Goal: Navigation & Orientation: Find specific page/section

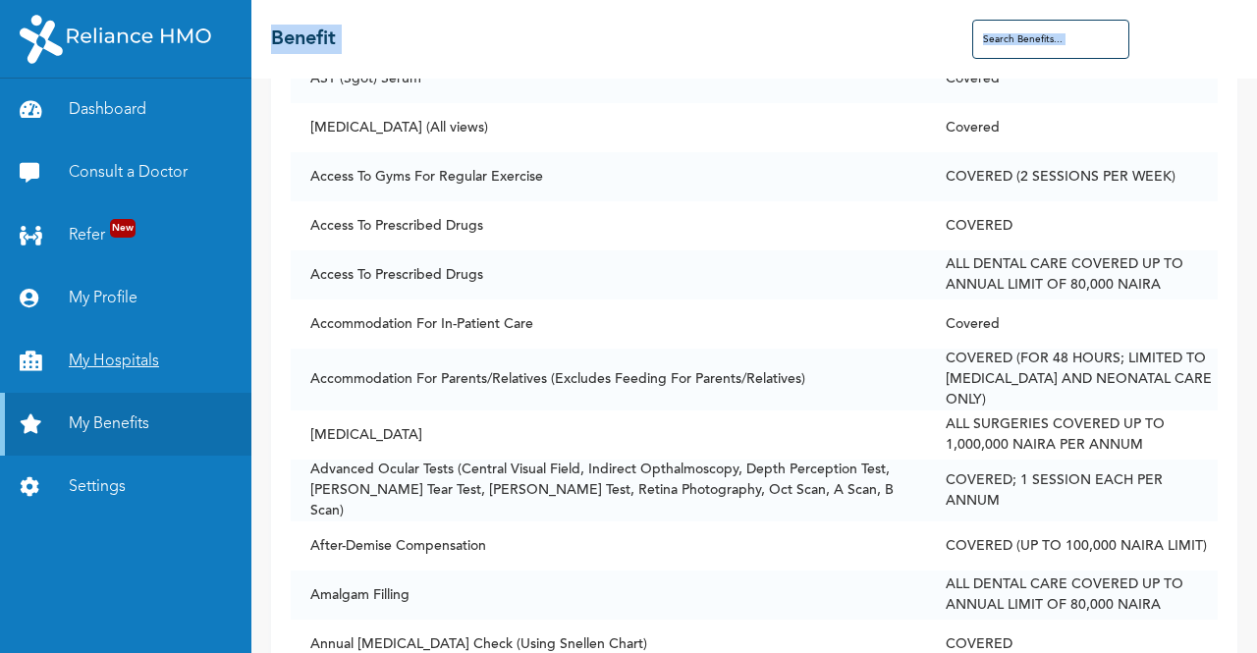
click at [137, 359] on link "My Hospitals" at bounding box center [125, 361] width 251 height 63
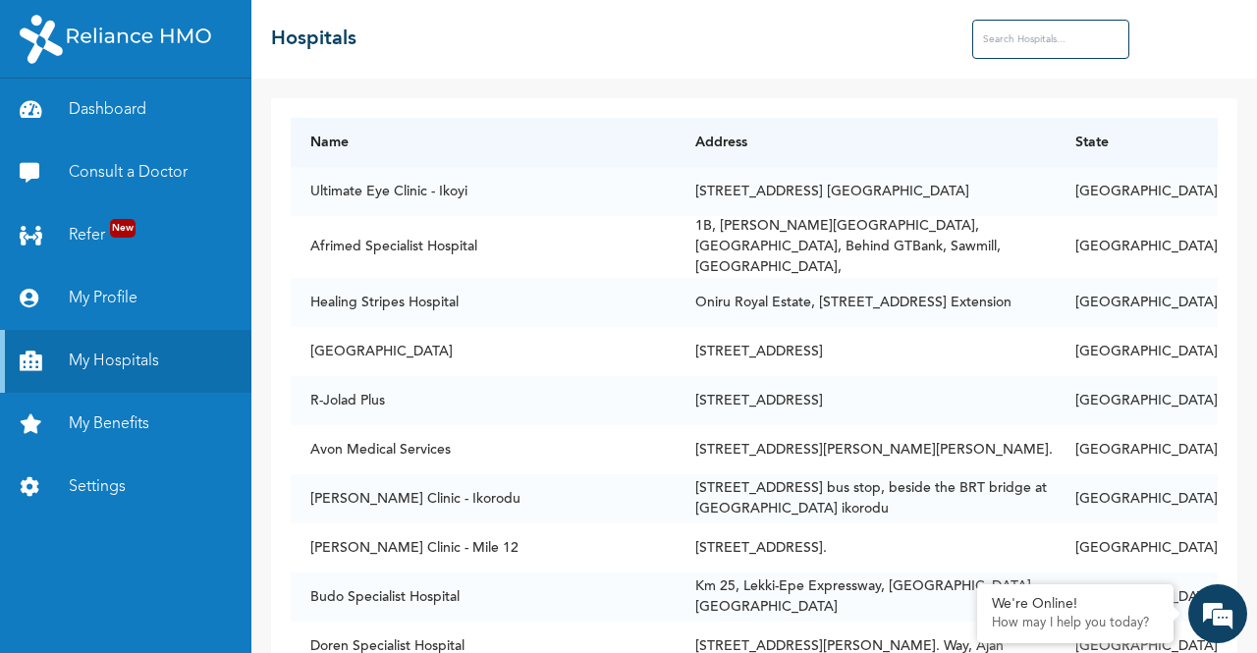
click at [990, 36] on input "text" at bounding box center [1050, 39] width 157 height 39
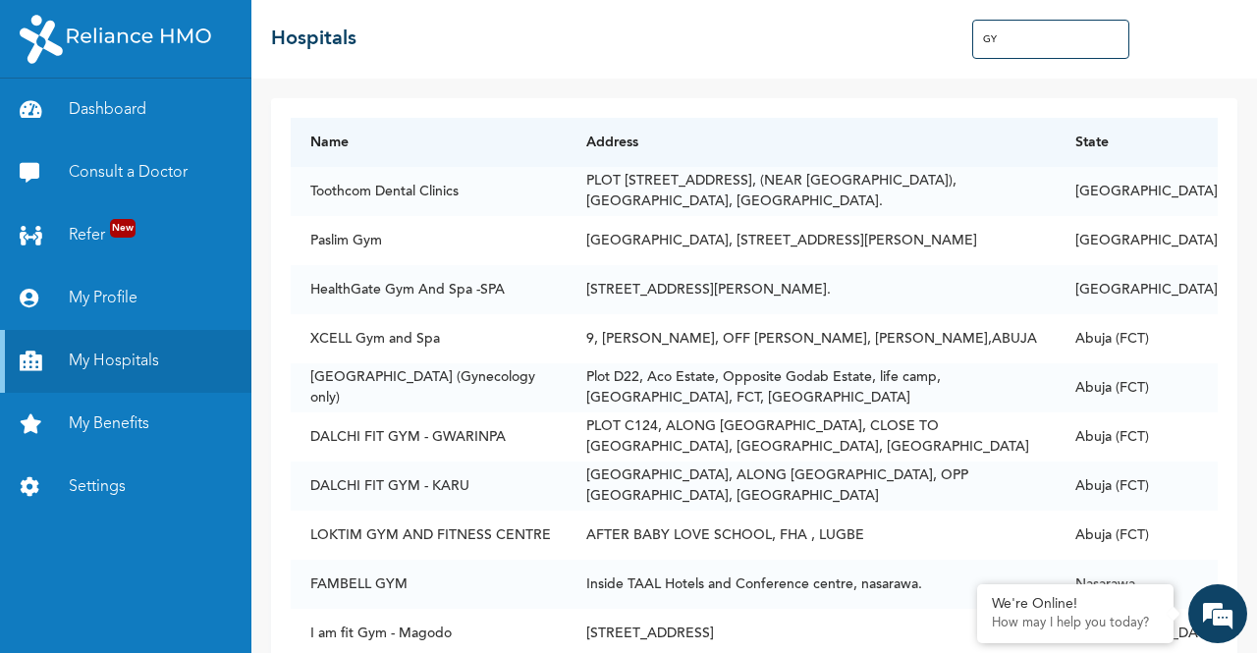
type input "G"
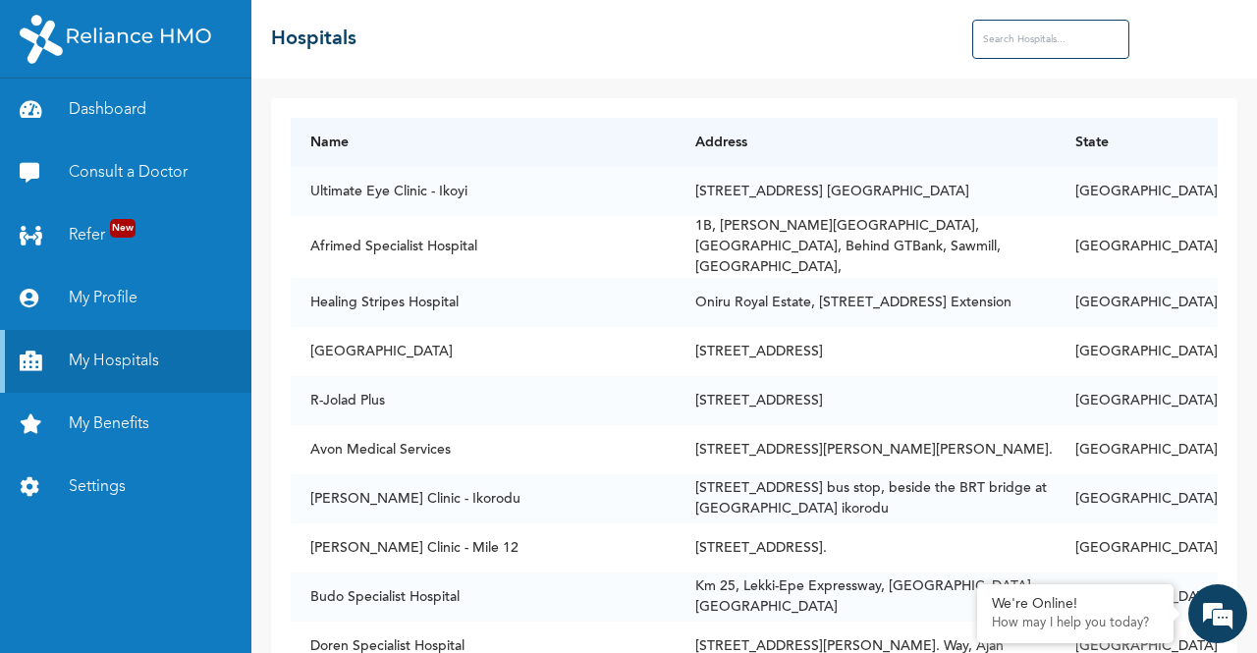
type input "F"
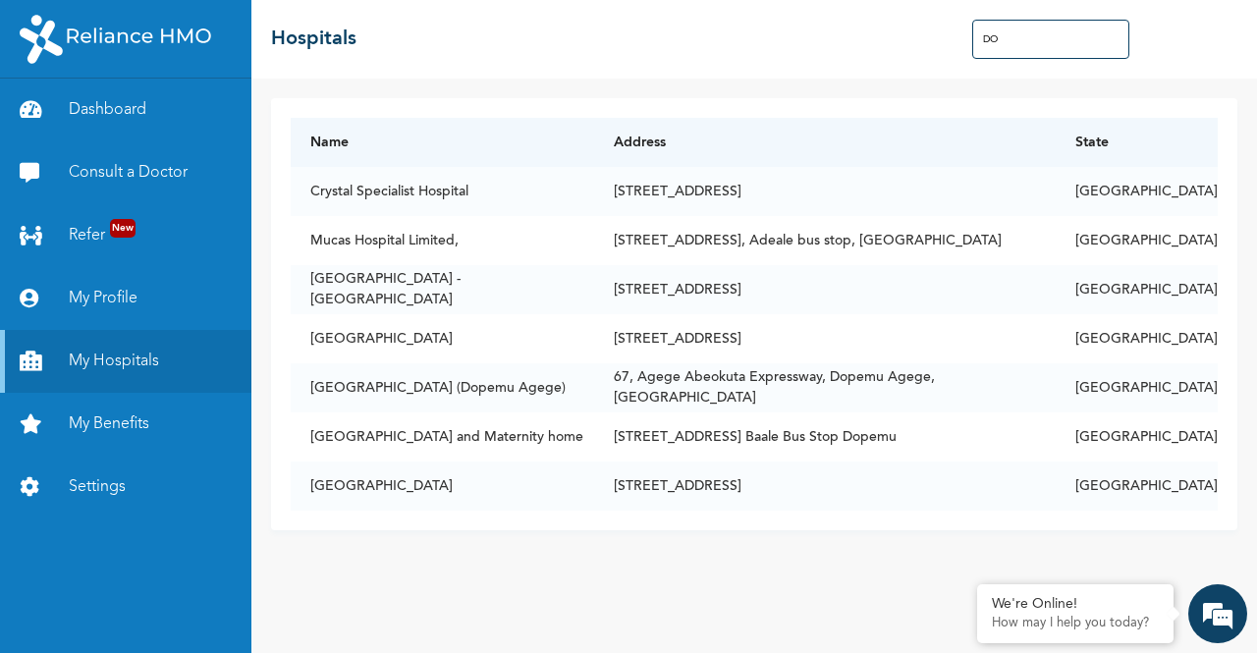
type input "D"
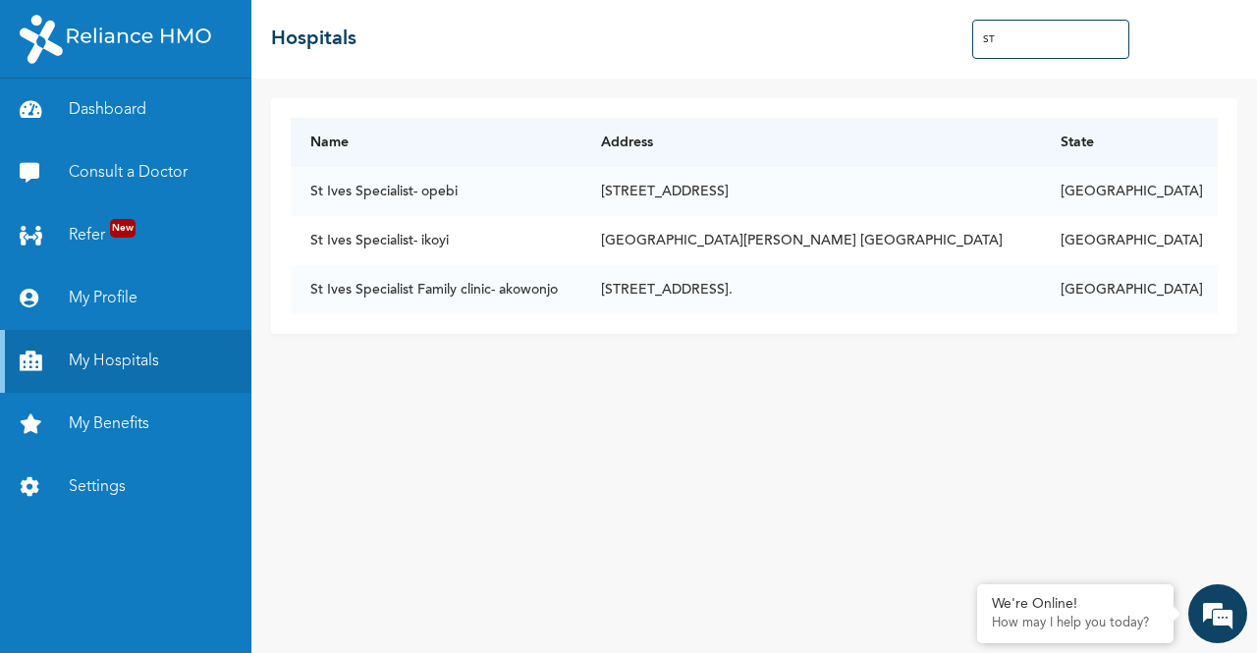
type input "S"
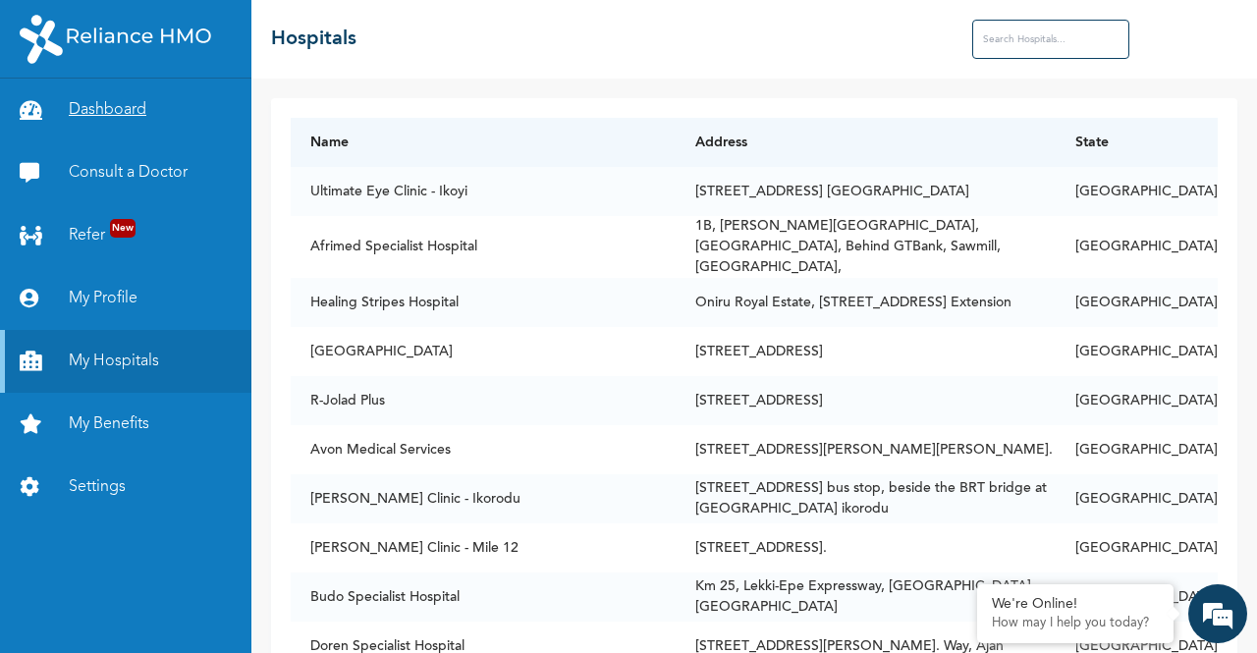
click at [108, 111] on link "Dashboard" at bounding box center [125, 110] width 251 height 63
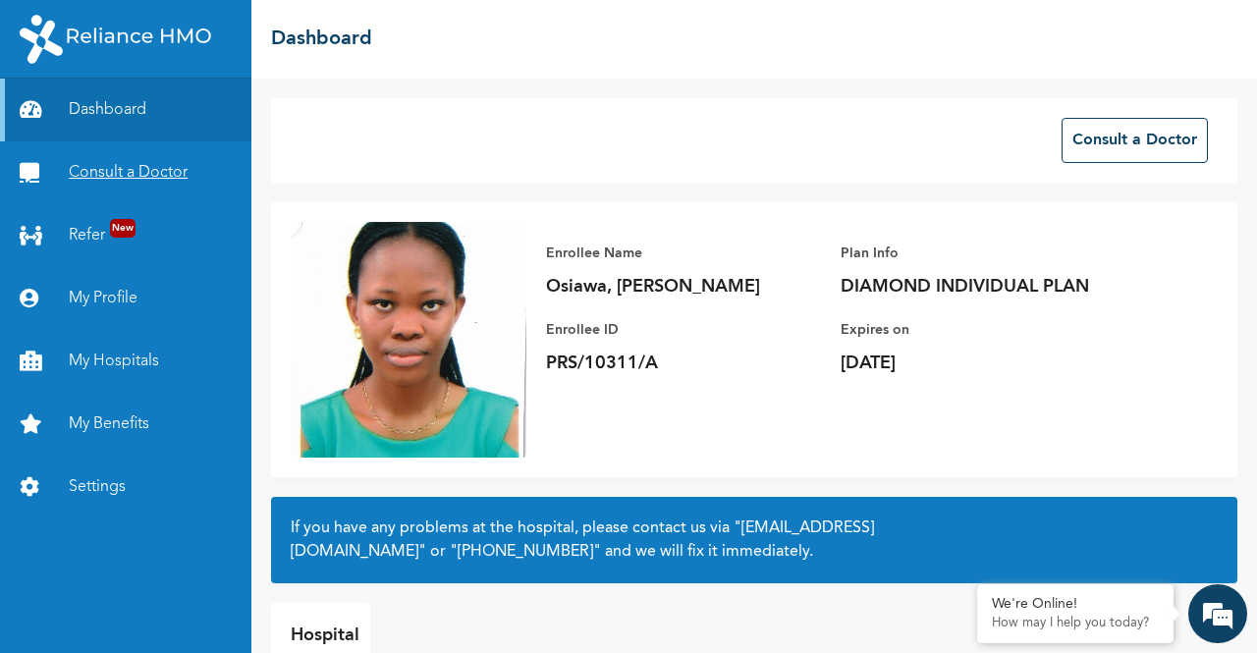
click at [121, 174] on link "Consult a Doctor" at bounding box center [125, 172] width 251 height 63
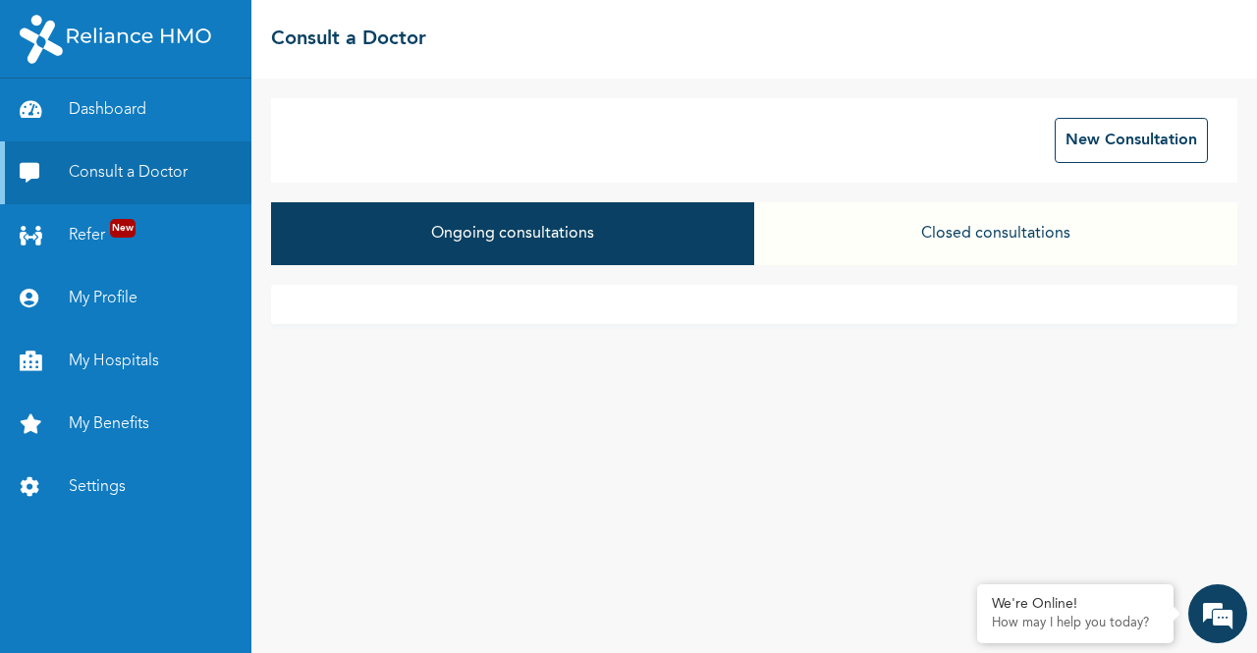
click at [958, 237] on button "Closed consultations" at bounding box center [995, 233] width 483 height 63
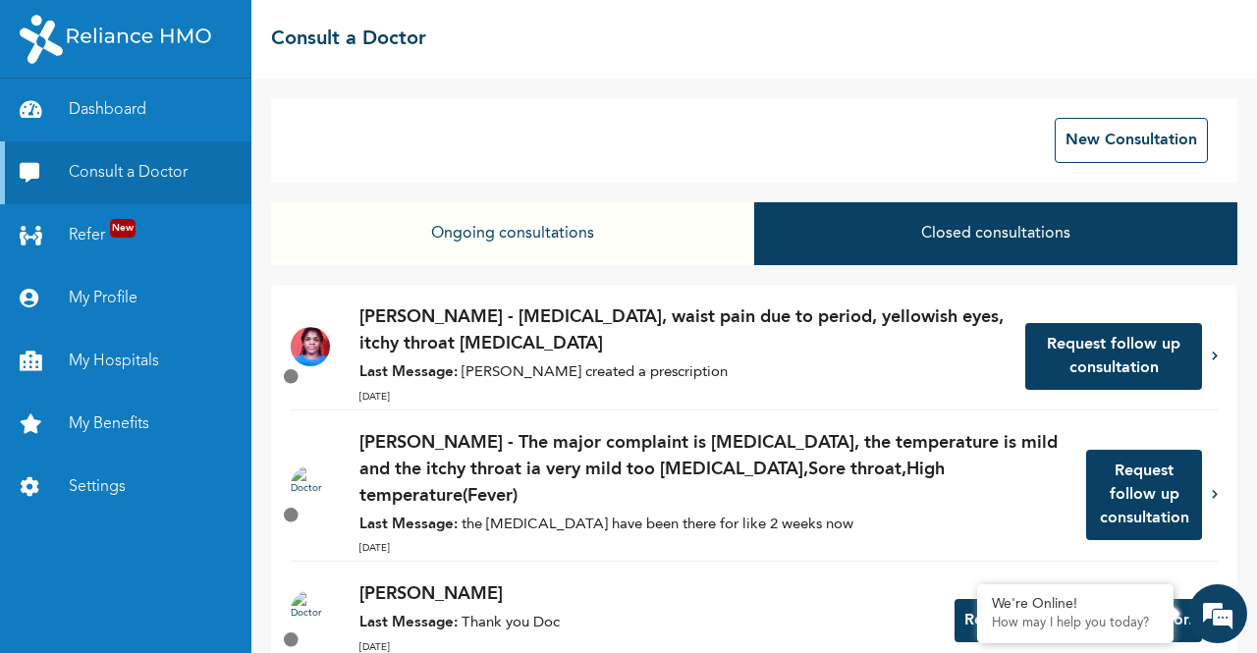
click at [567, 244] on button "Ongoing consultations" at bounding box center [512, 233] width 483 height 63
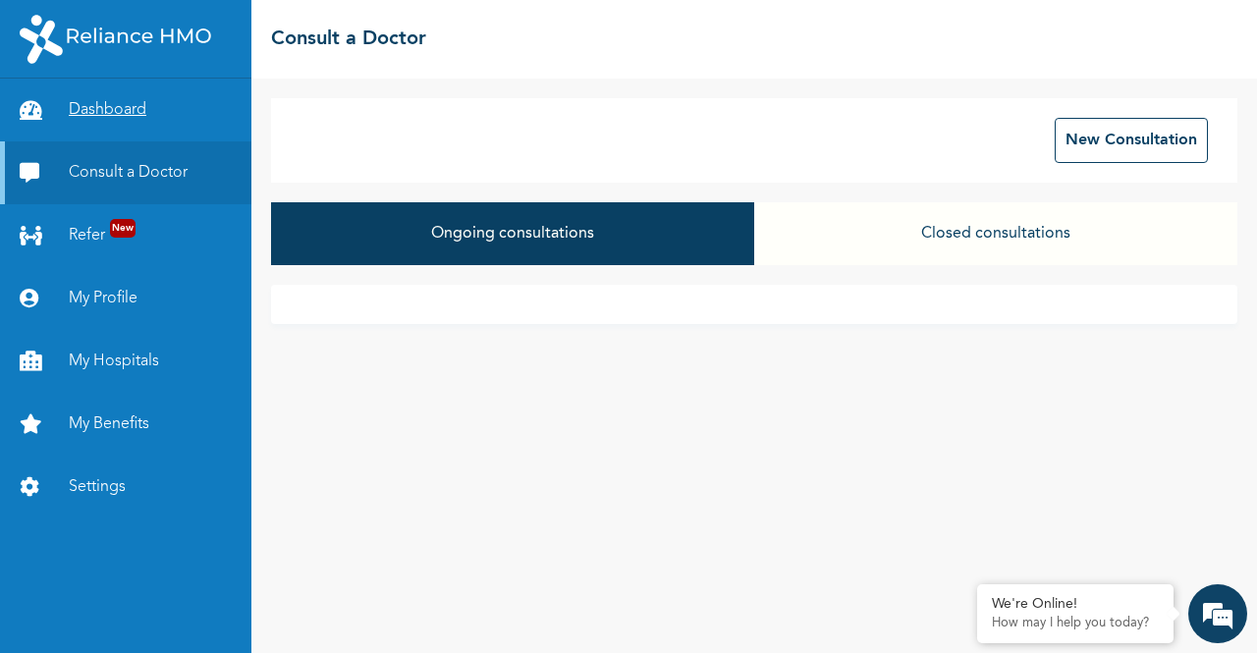
click at [106, 114] on link "Dashboard" at bounding box center [125, 110] width 251 height 63
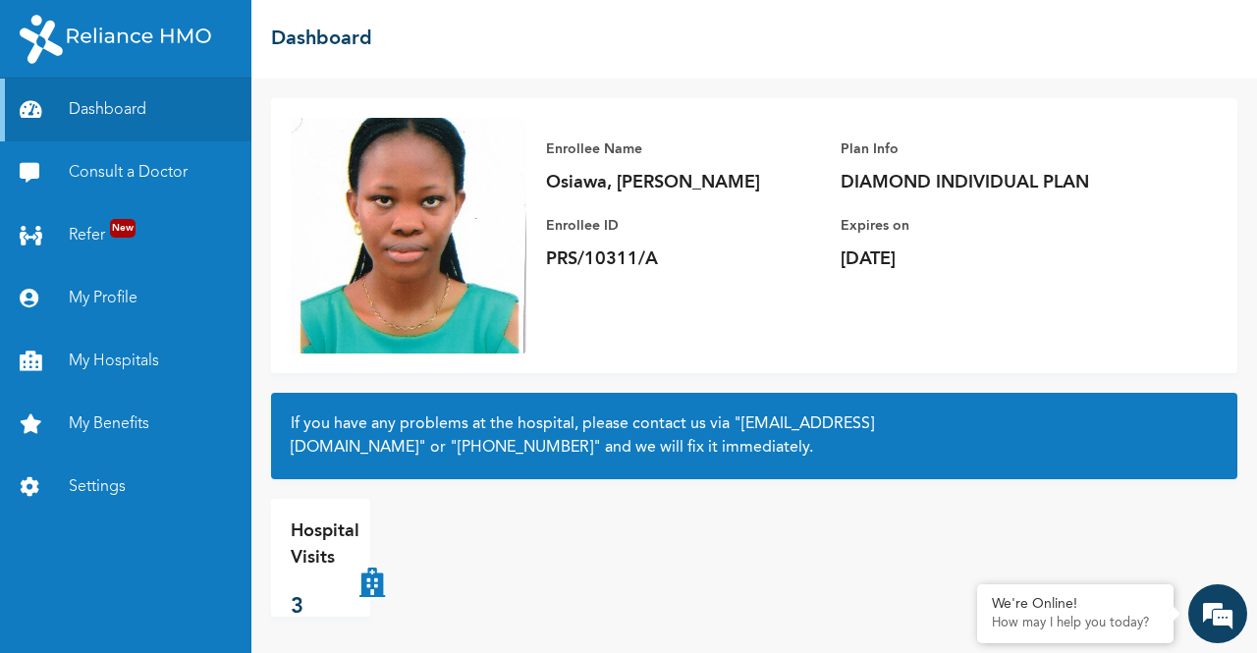
scroll to position [107, 0]
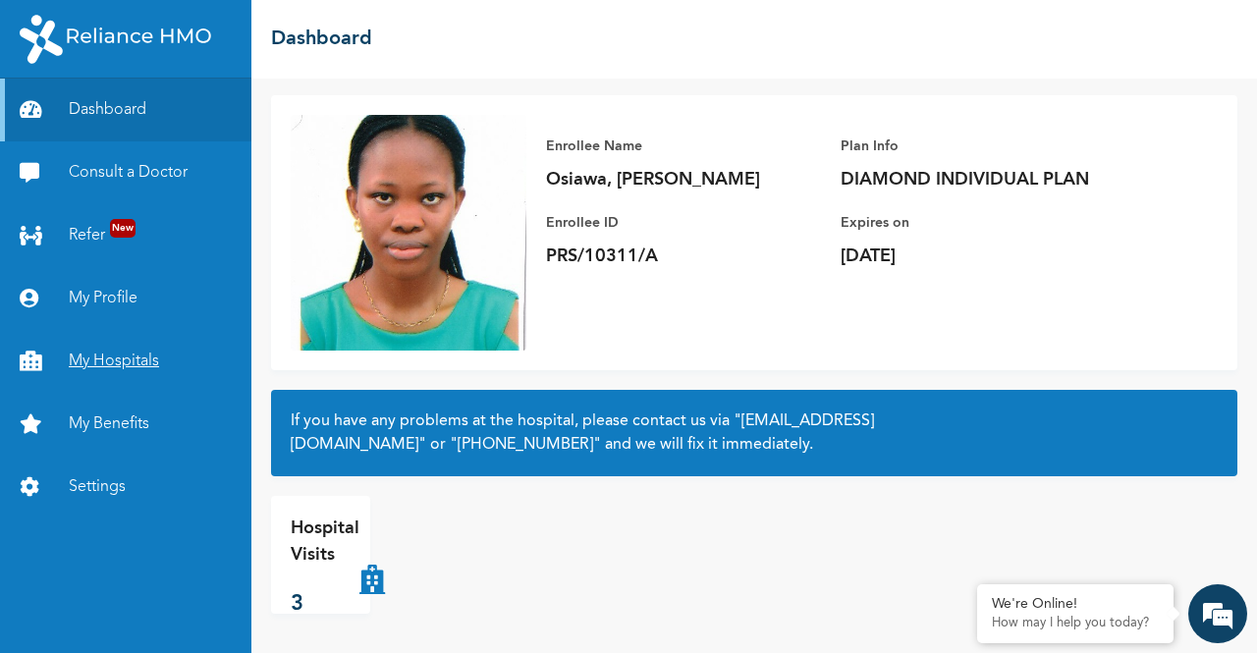
click at [105, 364] on link "My Hospitals" at bounding box center [125, 361] width 251 height 63
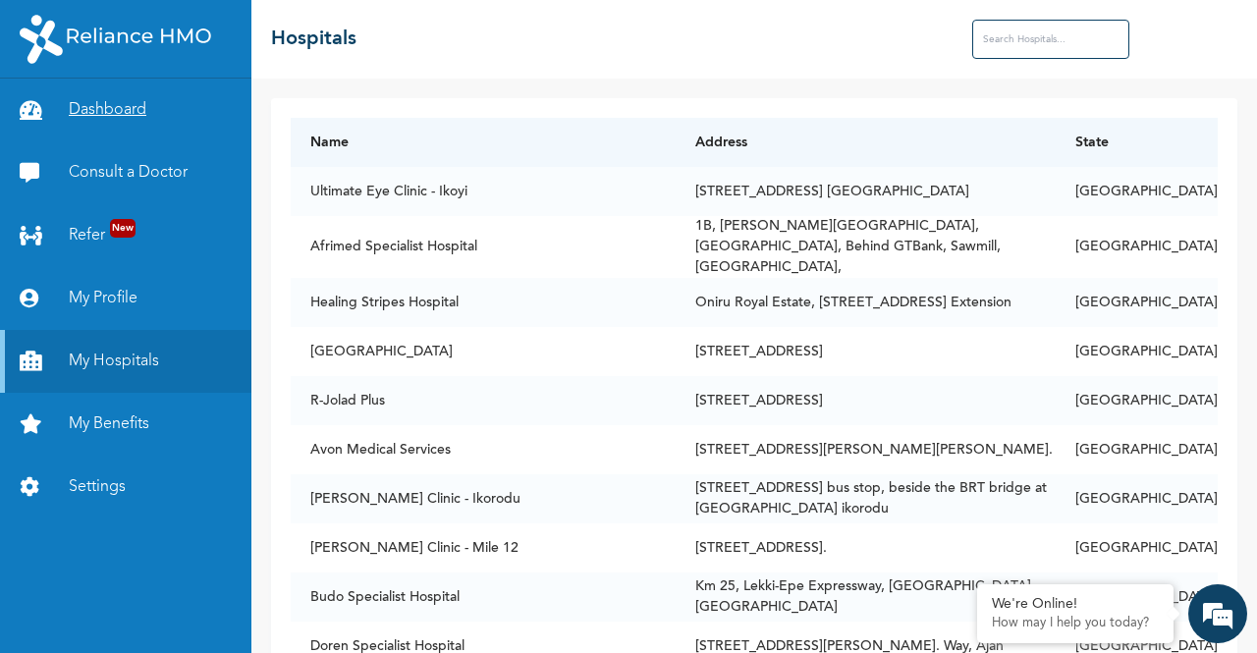
click at [106, 98] on link "Dashboard" at bounding box center [125, 110] width 251 height 63
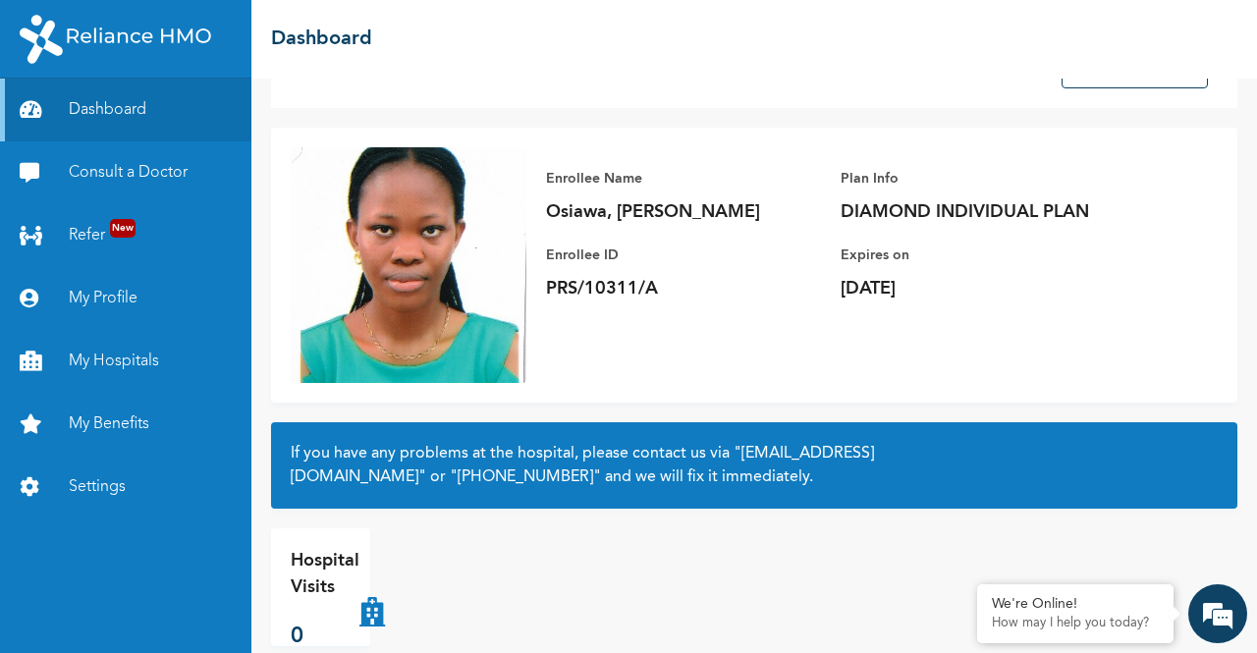
scroll to position [107, 0]
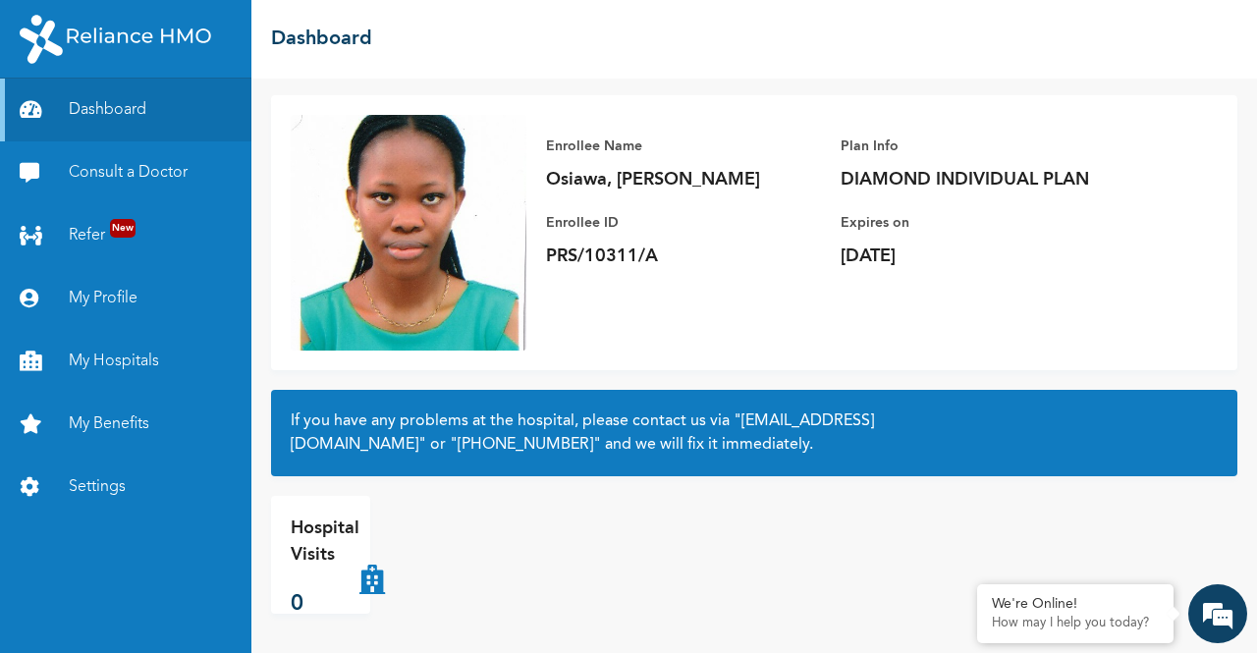
click at [328, 551] on p "Hospital Visits" at bounding box center [325, 541] width 69 height 53
